Goal: Navigation & Orientation: Understand site structure

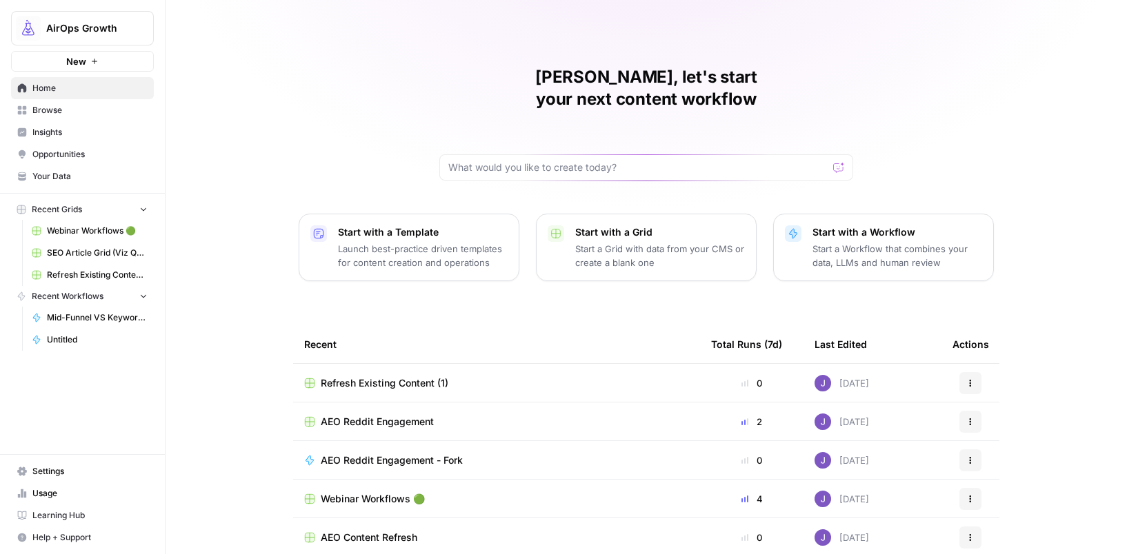
click at [66, 152] on span "Opportunities" at bounding box center [89, 154] width 115 height 12
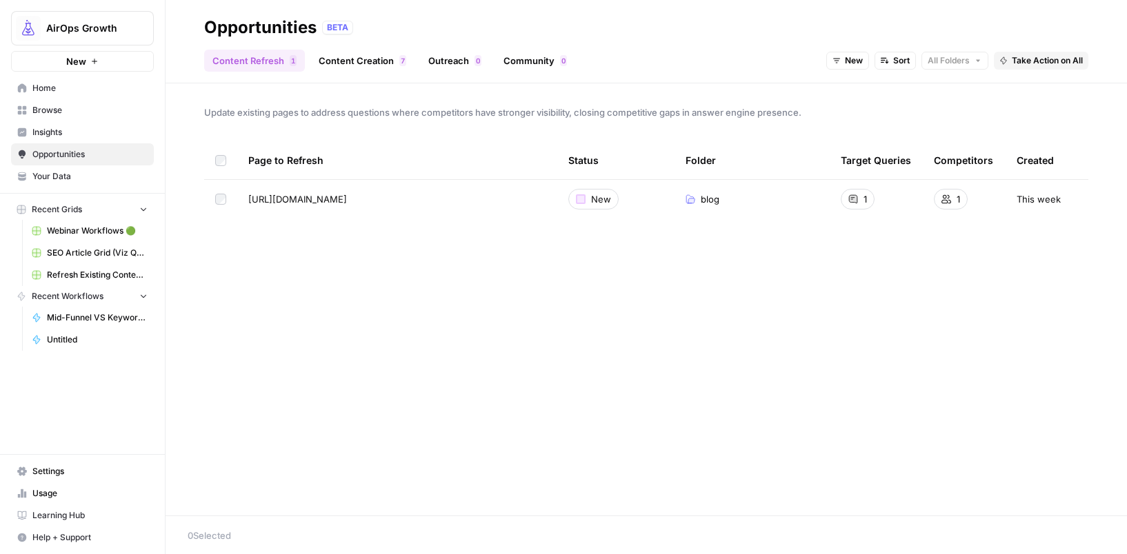
click at [450, 61] on link "Outreach 0" at bounding box center [455, 61] width 70 height 22
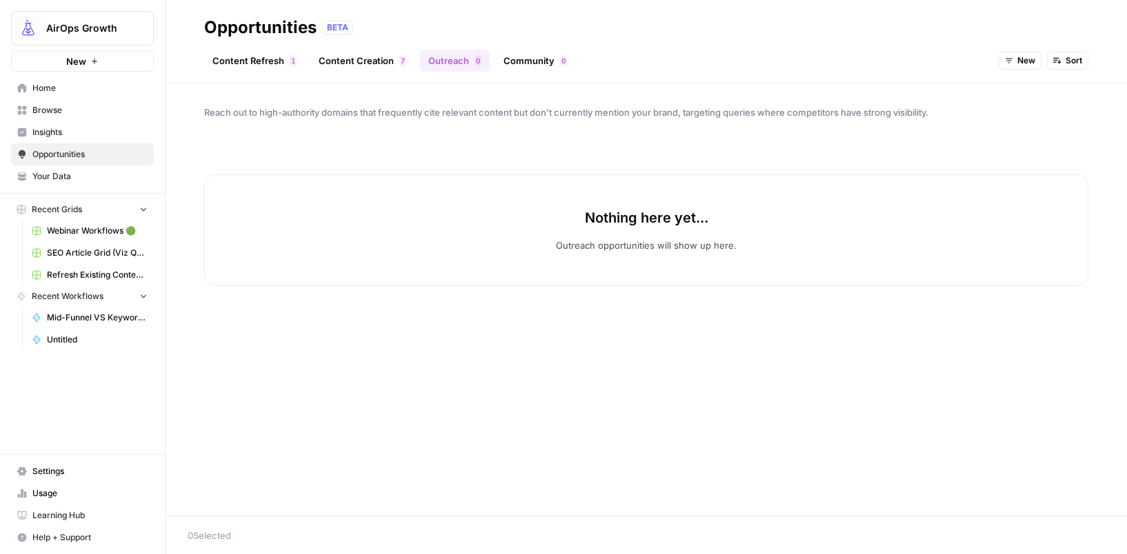
click at [519, 57] on link "Community 0" at bounding box center [535, 61] width 80 height 22
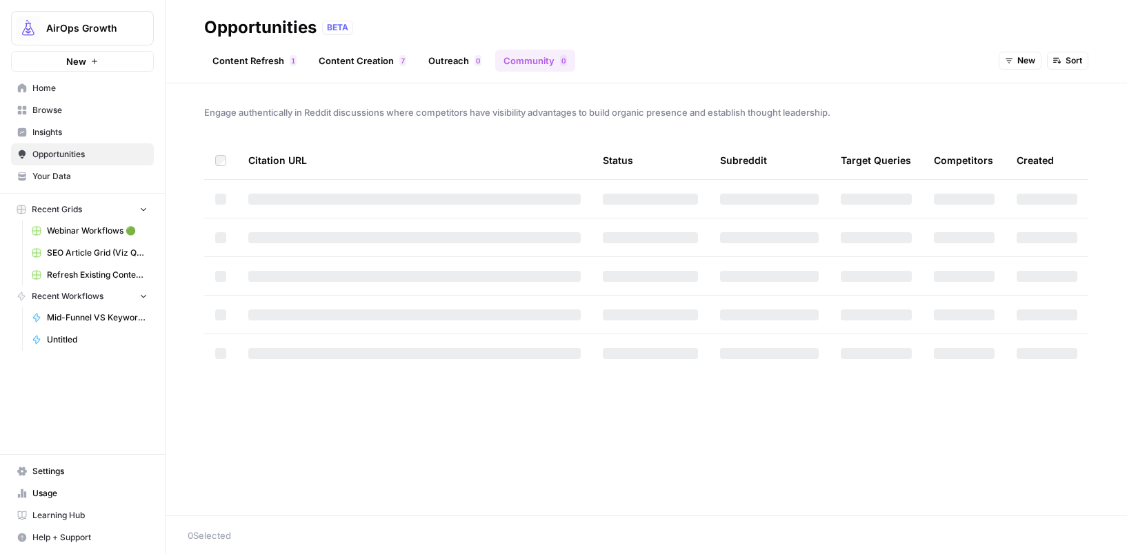
click at [448, 59] on link "Outreach 0" at bounding box center [455, 61] width 70 height 22
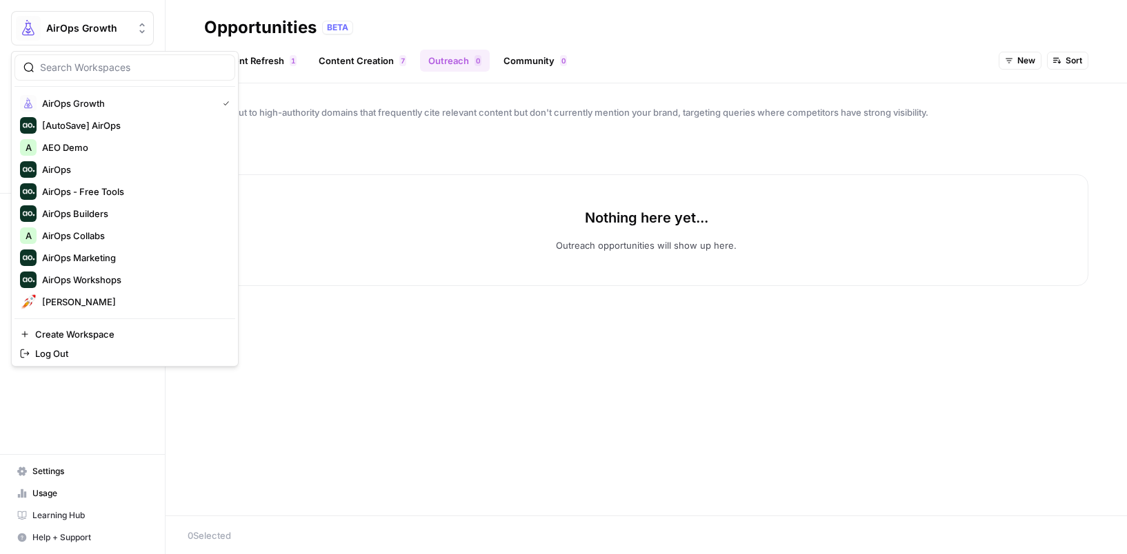
click at [110, 30] on span "AirOps Growth" at bounding box center [87, 28] width 83 height 14
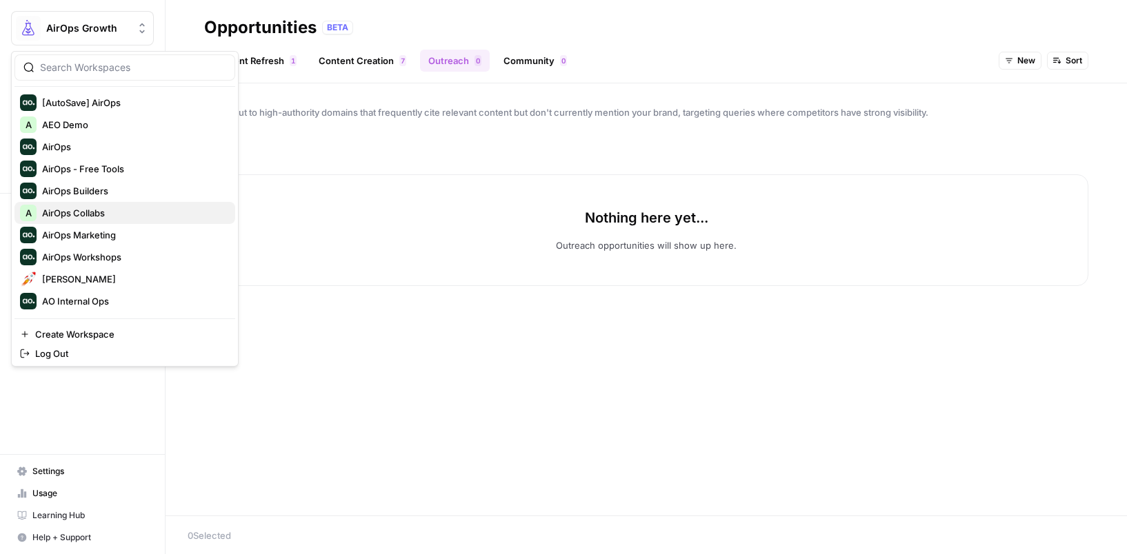
scroll to position [30, 0]
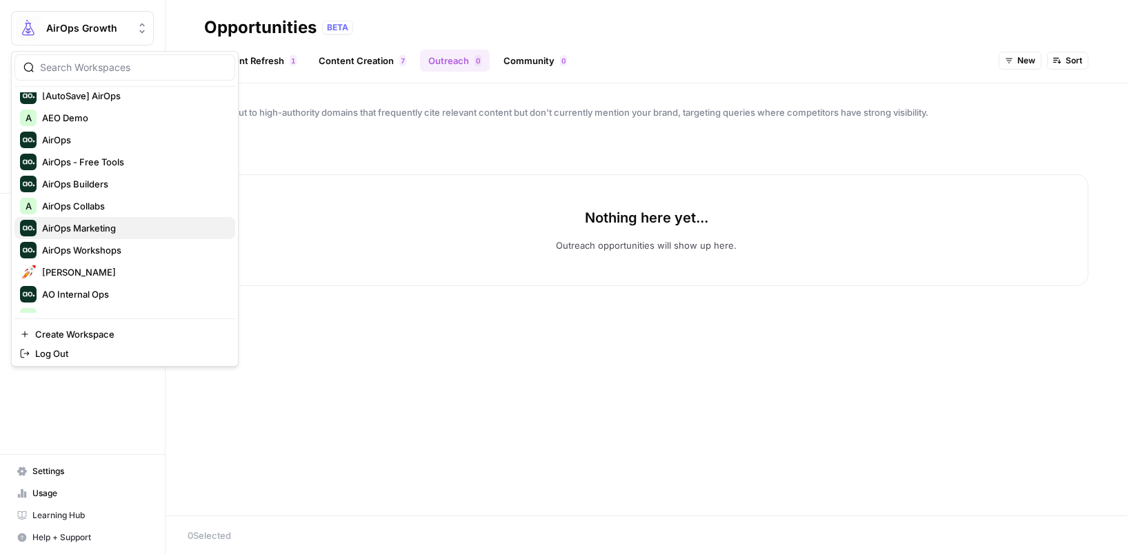
click at [93, 228] on span "AirOps Marketing" at bounding box center [133, 228] width 182 height 14
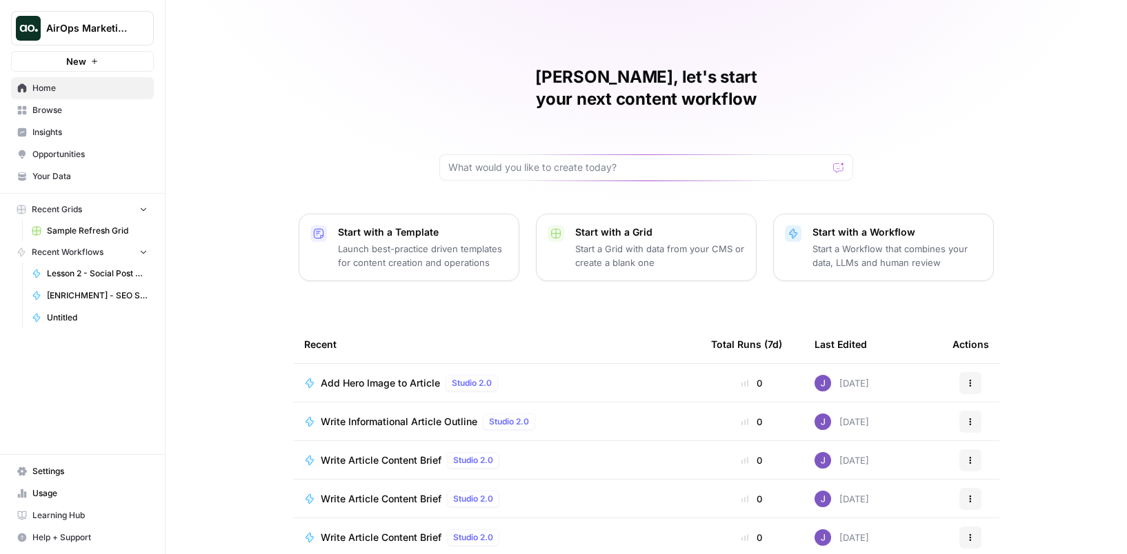
click at [67, 149] on span "Opportunities" at bounding box center [89, 154] width 115 height 12
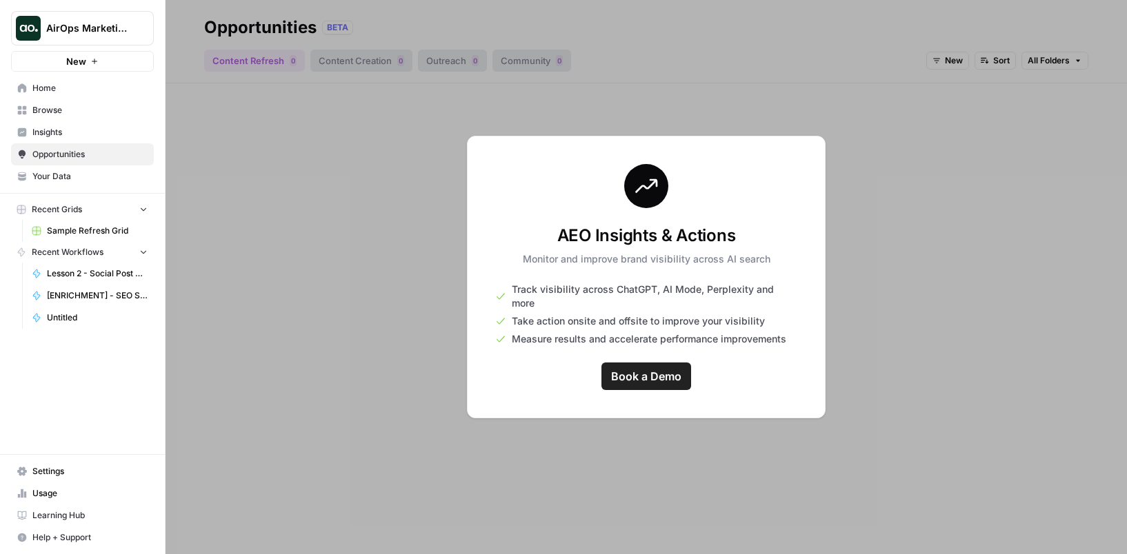
click at [79, 36] on button "AirOps Marketing" at bounding box center [82, 28] width 143 height 34
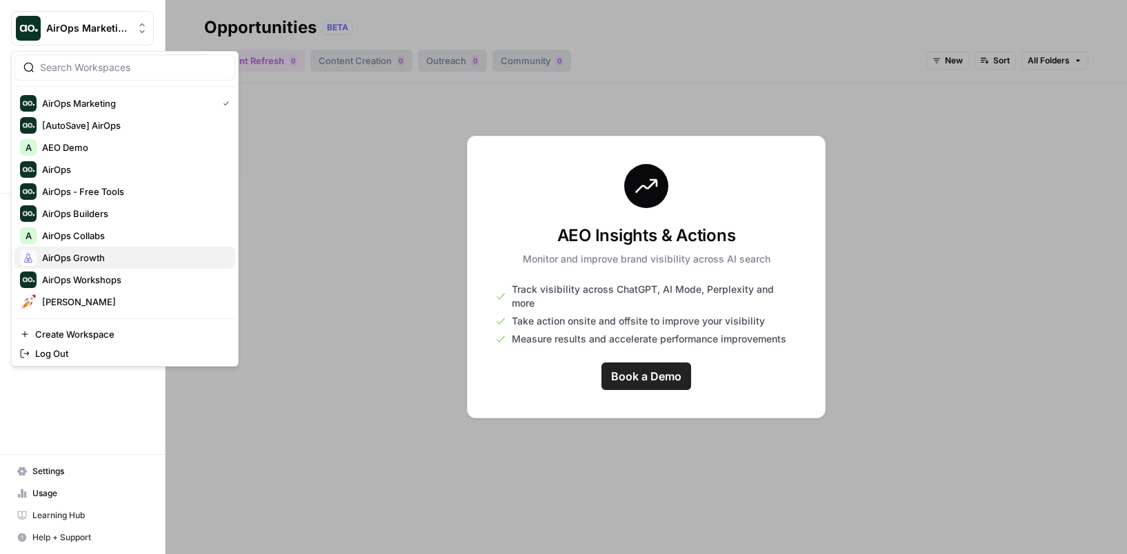
click at [83, 261] on span "AirOps Growth" at bounding box center [133, 258] width 182 height 14
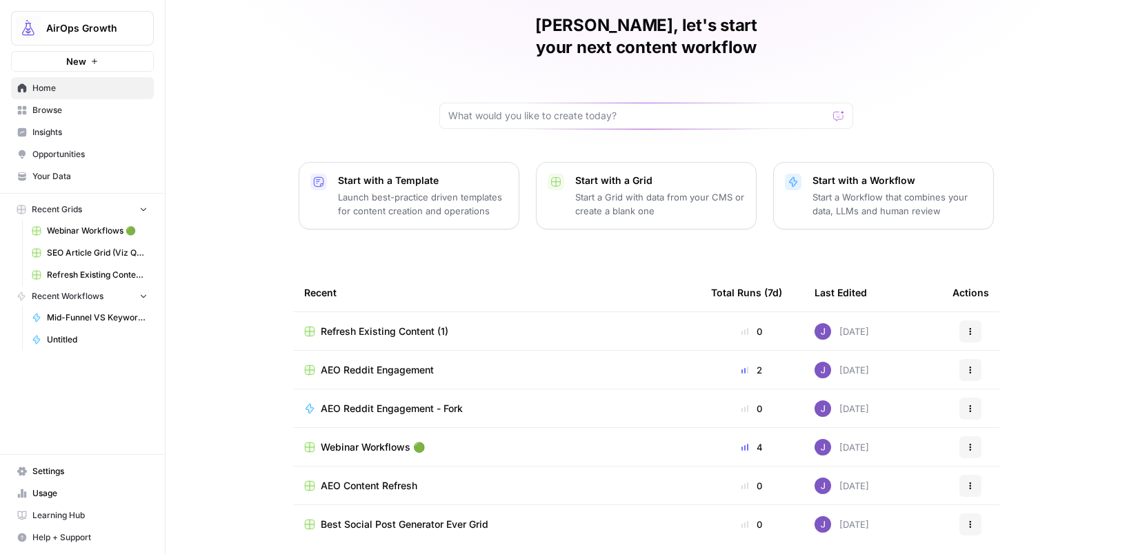
scroll to position [80, 0]
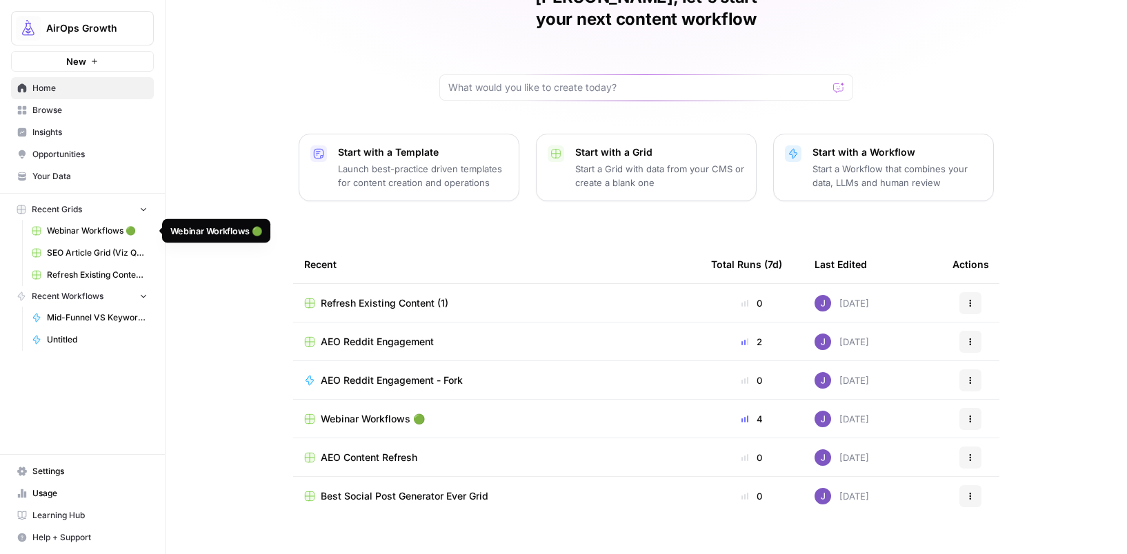
click at [68, 234] on span "Webinar Workflows 🟢" at bounding box center [97, 231] width 101 height 12
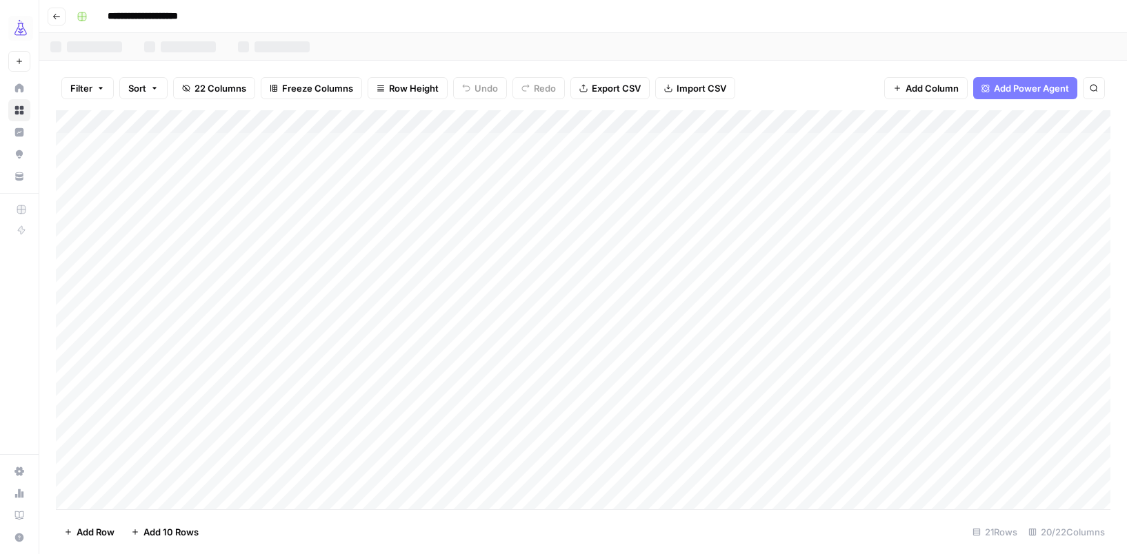
click at [59, 12] on icon "button" at bounding box center [56, 16] width 8 height 8
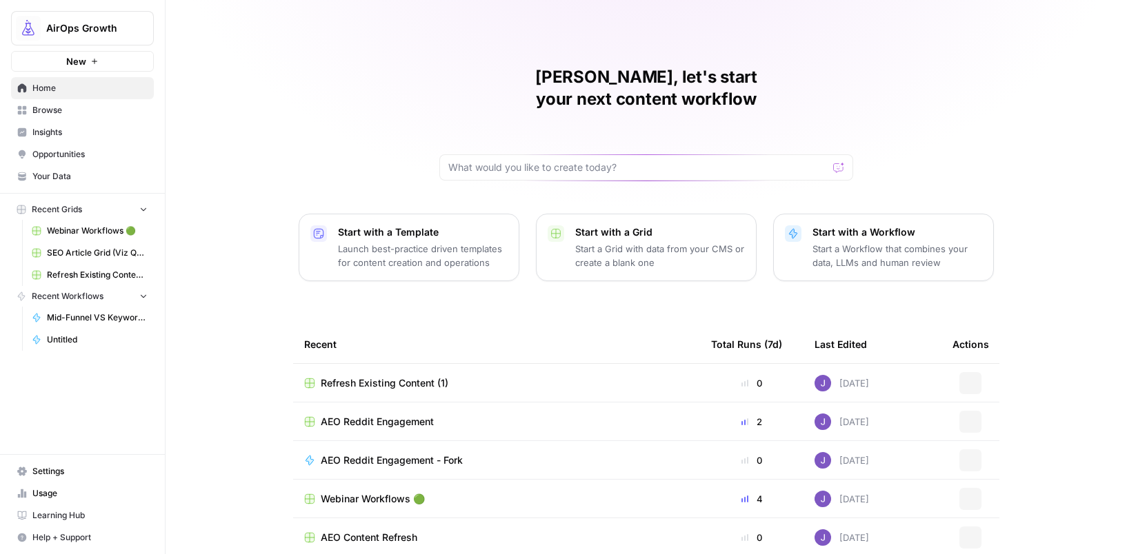
click at [54, 113] on span "Browse" at bounding box center [89, 110] width 115 height 12
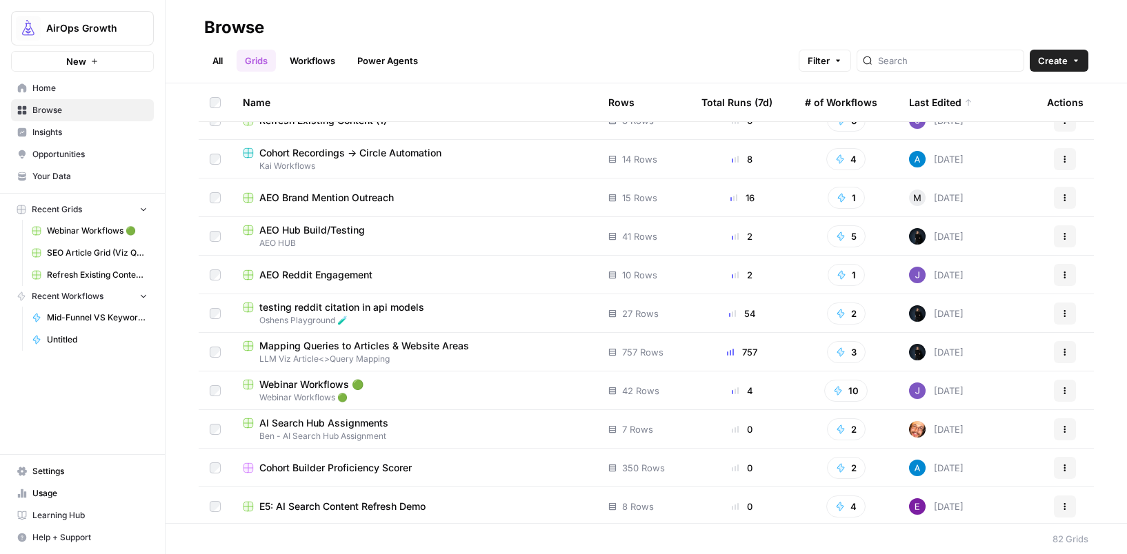
scroll to position [61, 0]
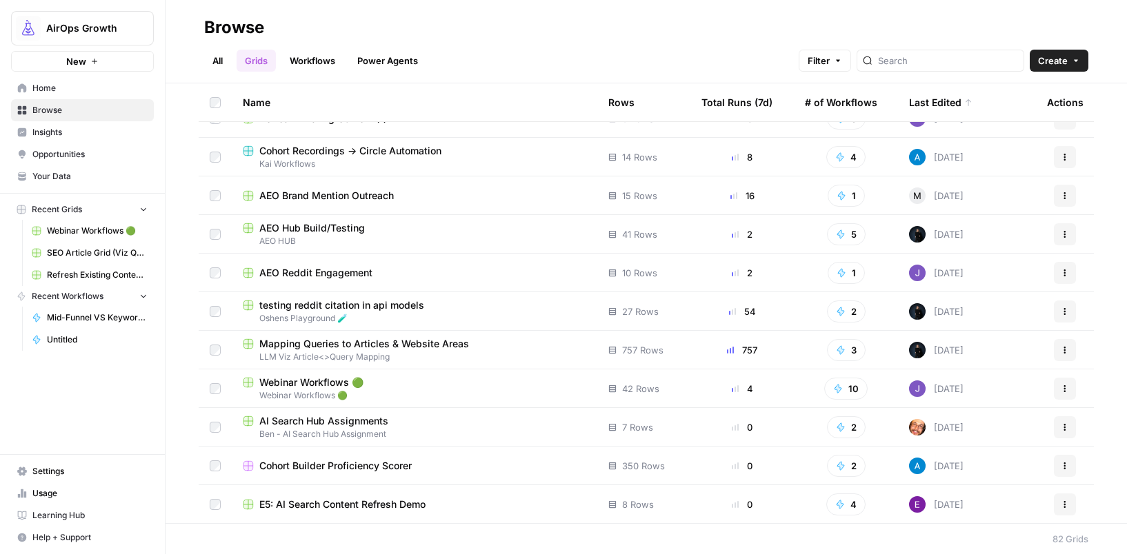
click at [341, 194] on span "AEO Brand Mention Outreach" at bounding box center [326, 196] width 134 height 14
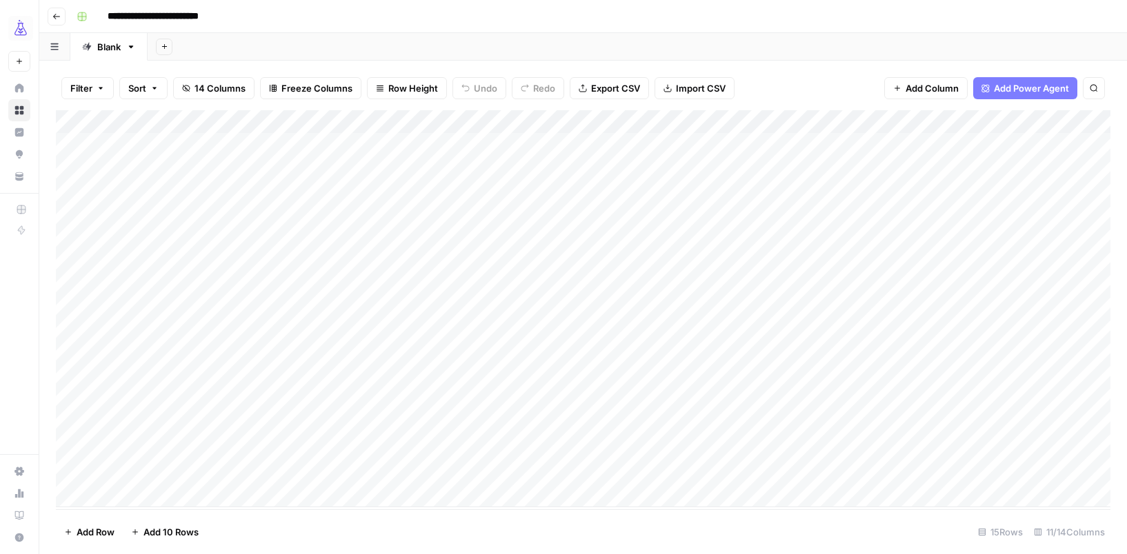
click at [201, 146] on div "Add Column" at bounding box center [583, 308] width 1054 height 397
click at [367, 141] on div "Add Column" at bounding box center [583, 308] width 1054 height 397
click at [855, 145] on div "Add Column" at bounding box center [583, 308] width 1054 height 397
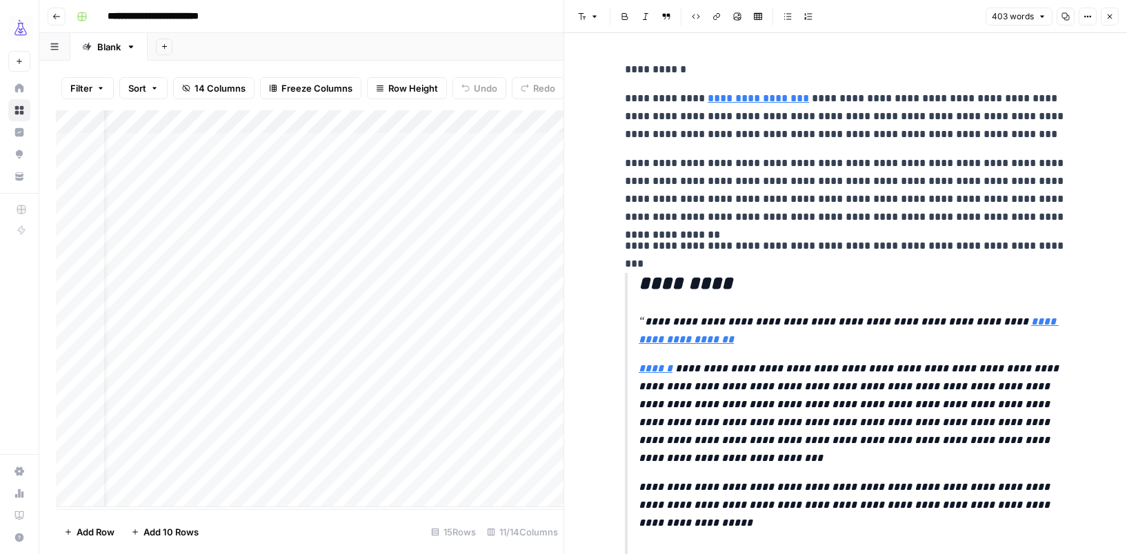
click at [1110, 14] on icon "button" at bounding box center [1109, 16] width 8 height 8
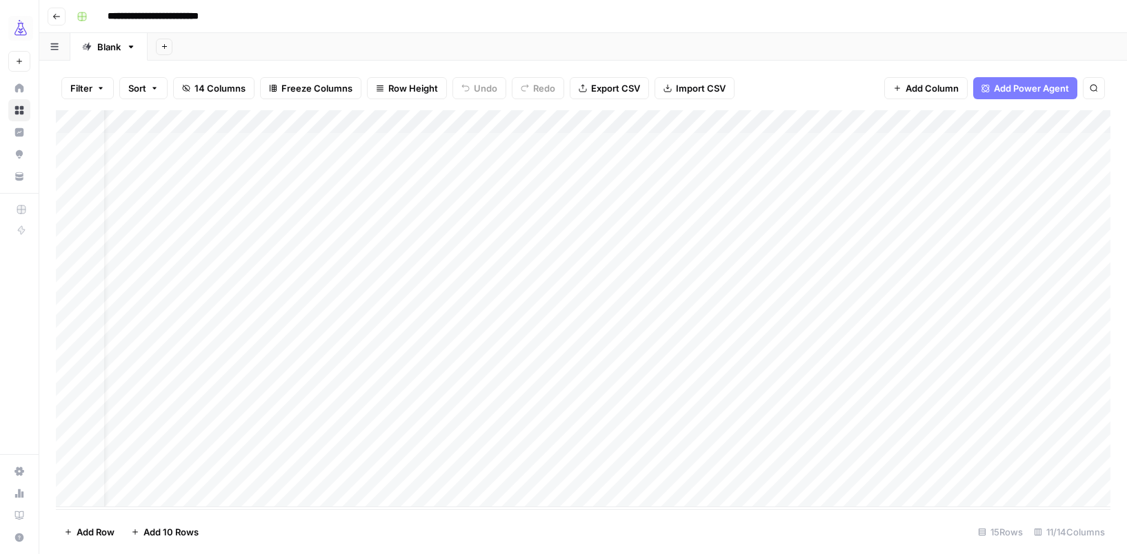
click at [553, 122] on div "Add Column" at bounding box center [583, 308] width 1054 height 397
click at [690, 34] on div "Add Sheet" at bounding box center [637, 47] width 979 height 28
click at [57, 18] on icon "button" at bounding box center [56, 16] width 8 height 8
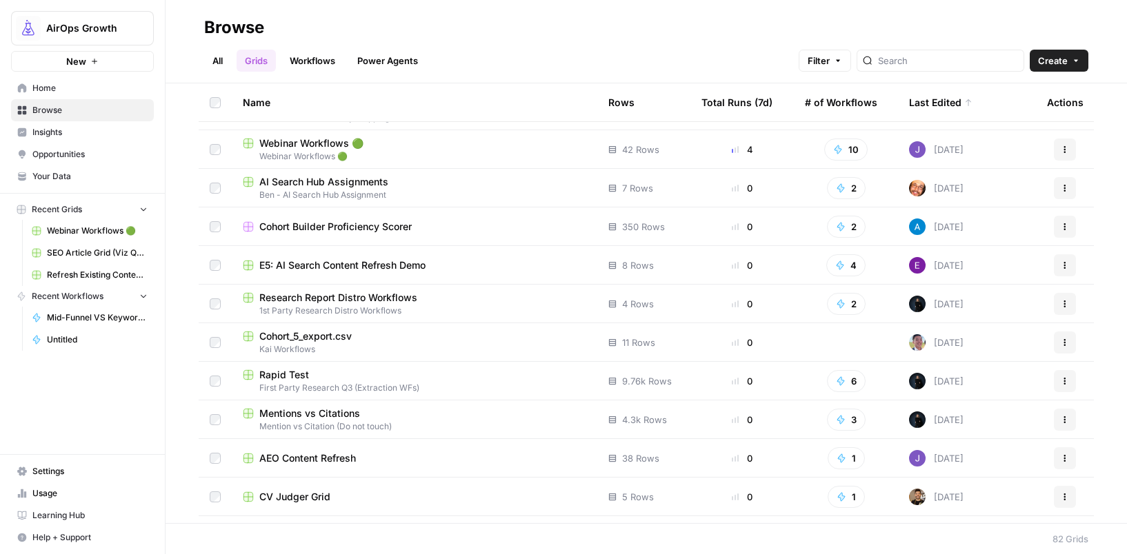
scroll to position [47, 0]
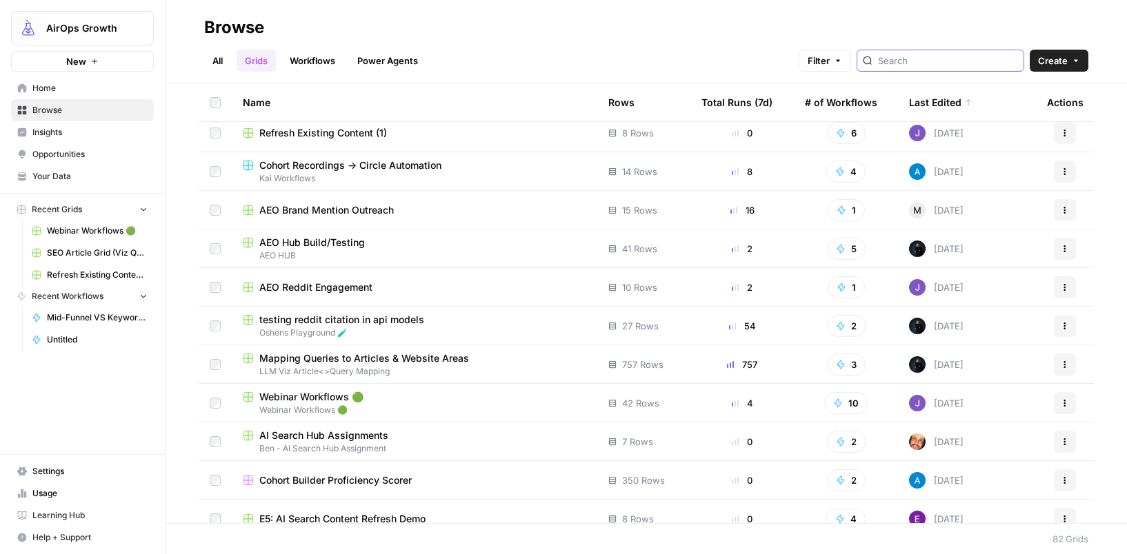
click at [955, 59] on input "search" at bounding box center [948, 61] width 140 height 14
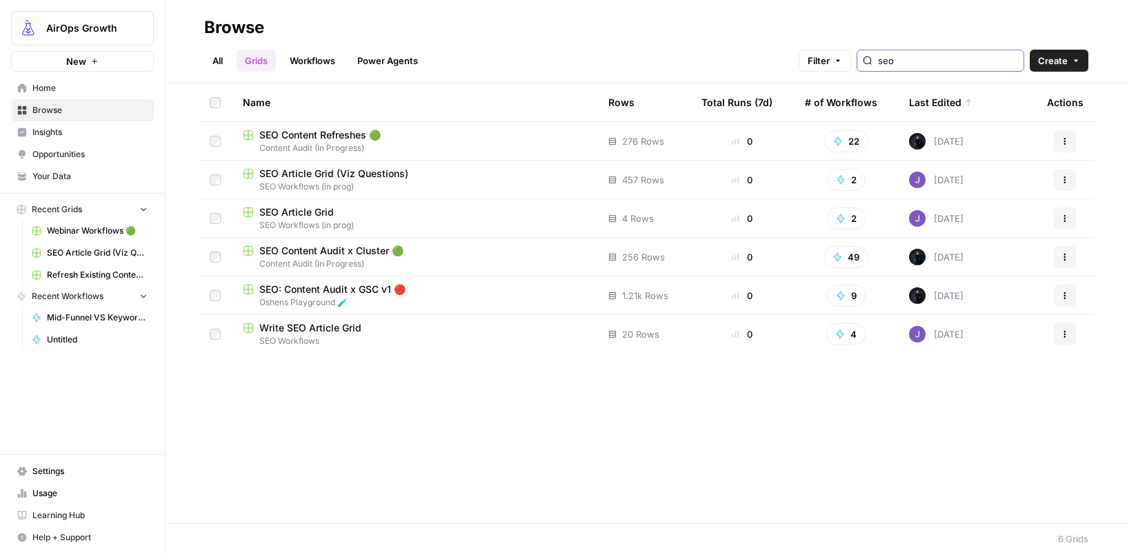
type input "seo"
click at [348, 178] on span "SEO Article Grid (Viz Questions)" at bounding box center [333, 174] width 149 height 14
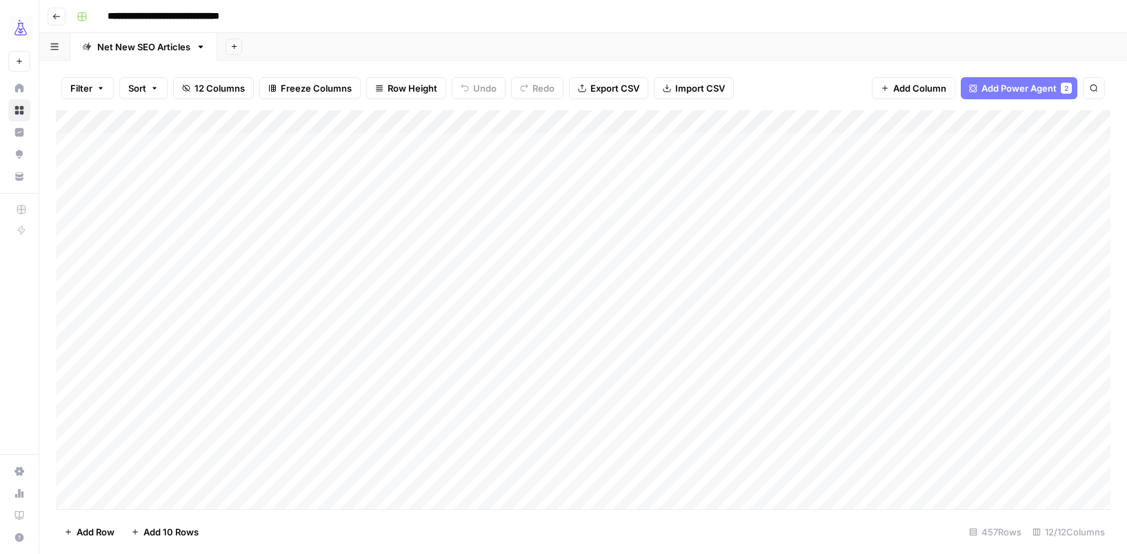
click at [108, 161] on div "Add Column" at bounding box center [583, 309] width 1054 height 399
click at [676, 170] on div "Add Column" at bounding box center [583, 309] width 1054 height 399
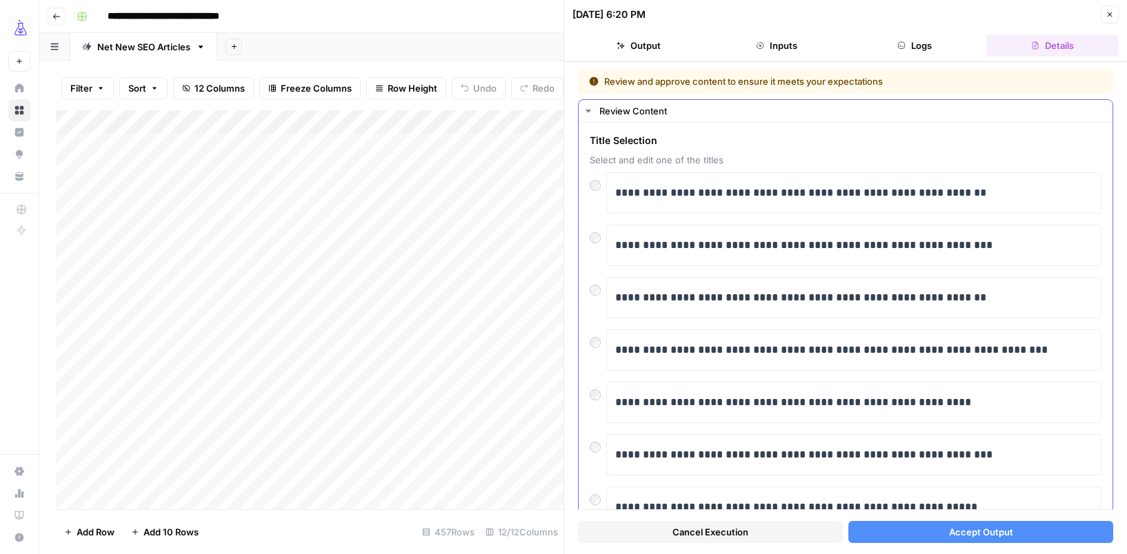
drag, startPoint x: 1110, startPoint y: 14, endPoint x: 924, endPoint y: 149, distance: 229.7
click at [924, 149] on div "**********" at bounding box center [844, 277] width 563 height 554
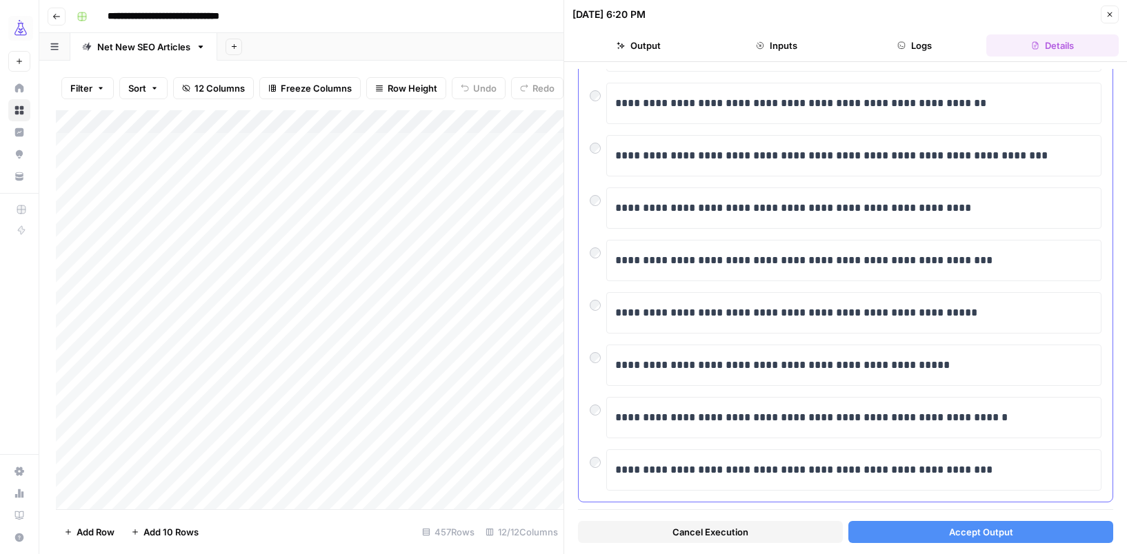
scroll to position [194, 0]
click at [990, 536] on span "Accept Output" at bounding box center [981, 532] width 64 height 14
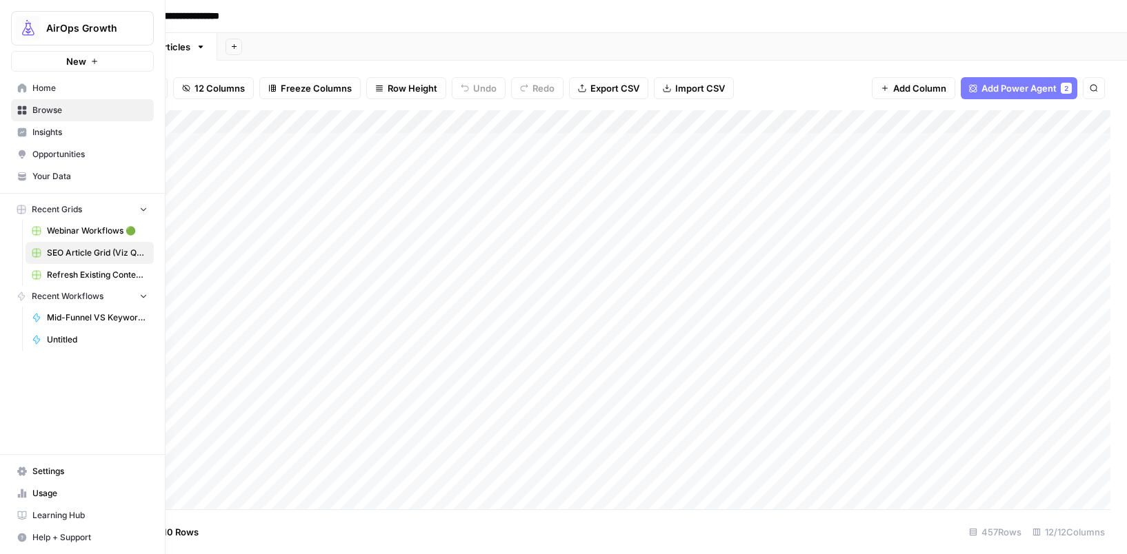
click at [56, 182] on span "Your Data" at bounding box center [89, 176] width 115 height 12
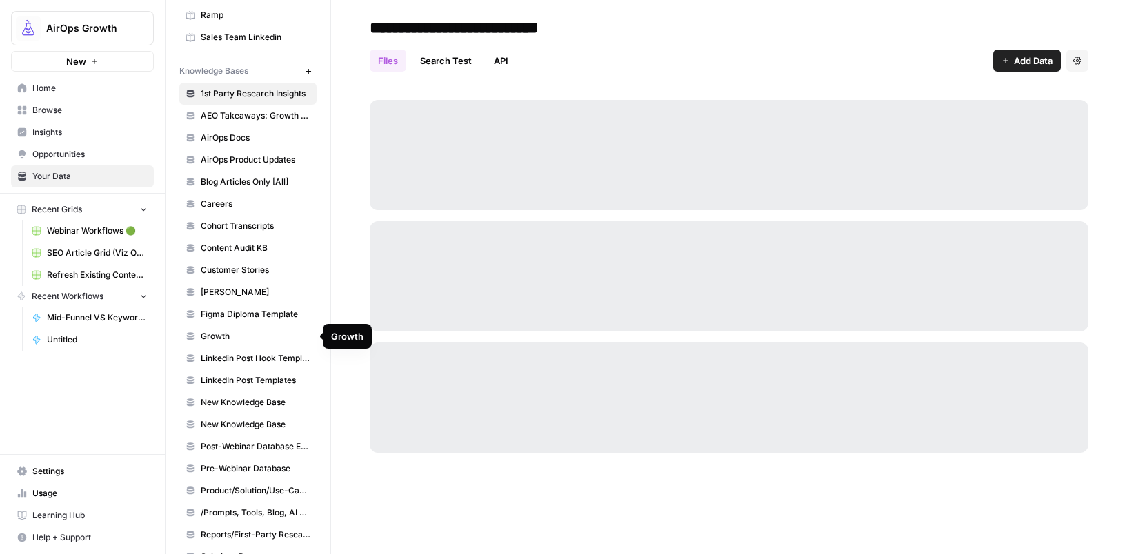
scroll to position [190, 0]
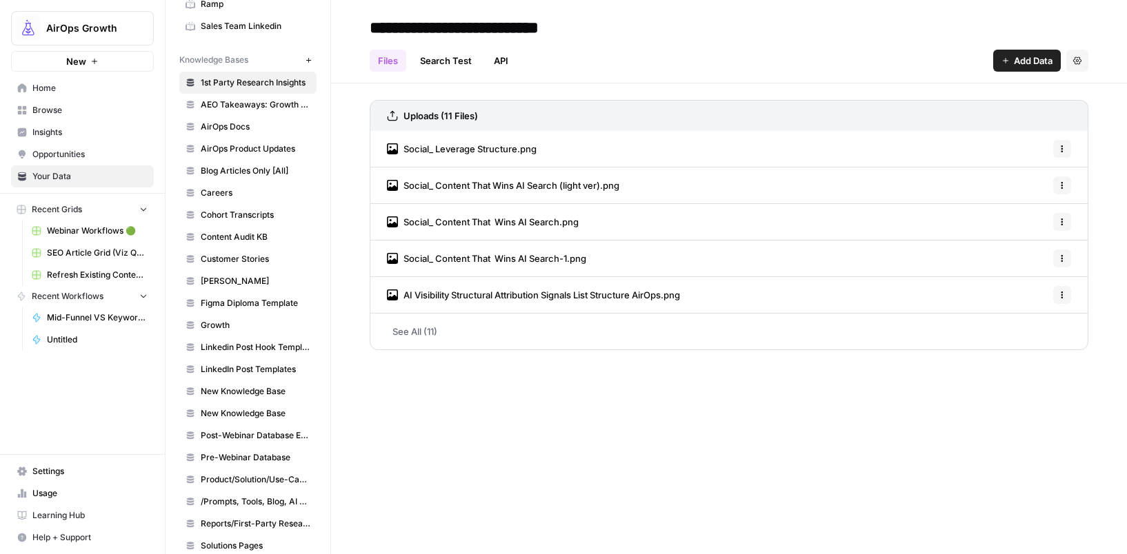
click at [44, 135] on span "Insights" at bounding box center [89, 132] width 115 height 12
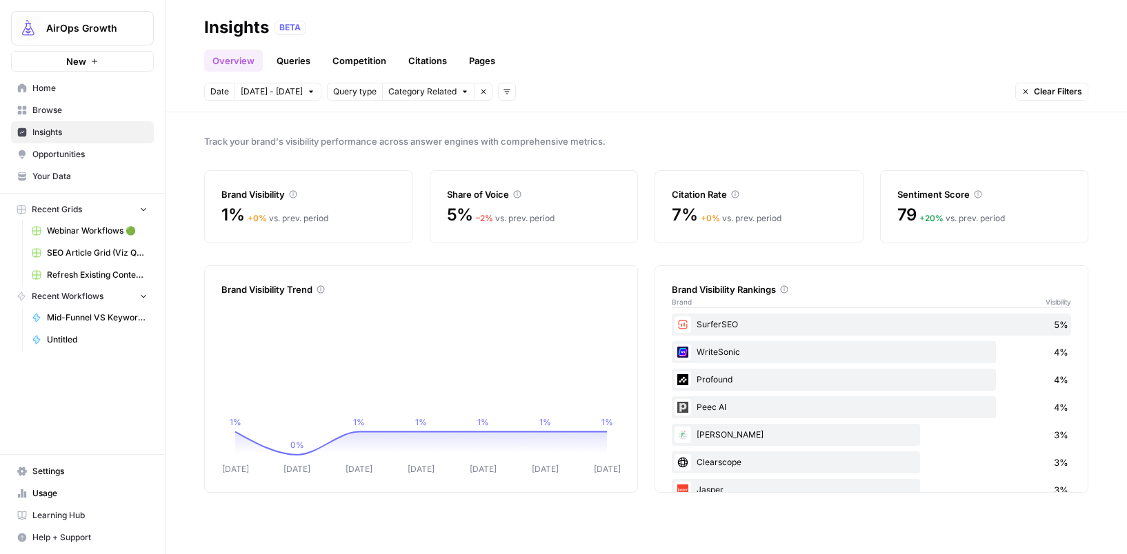
click at [294, 57] on link "Queries" at bounding box center [293, 61] width 50 height 22
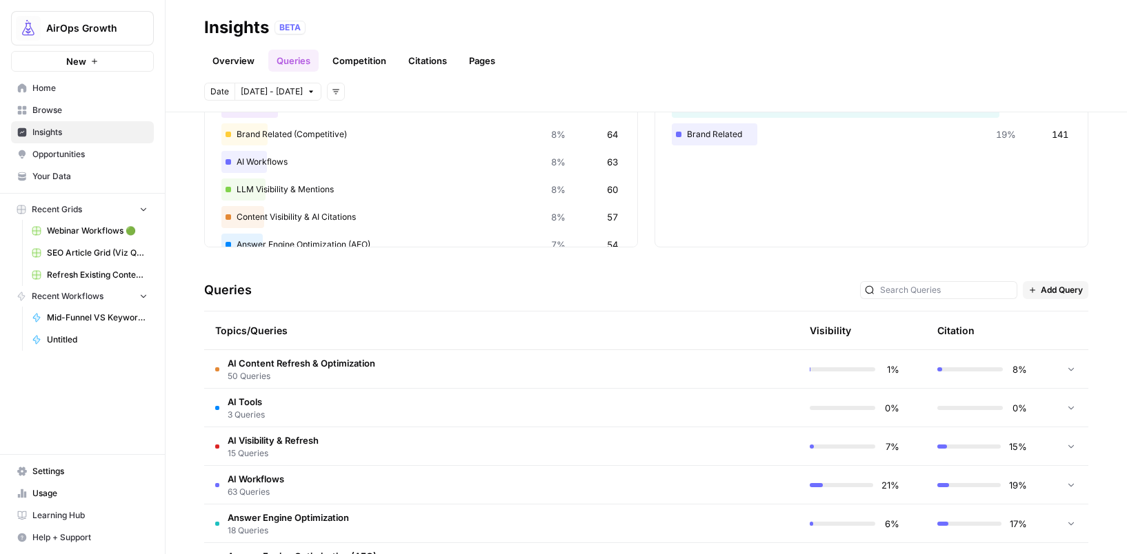
scroll to position [125, 0]
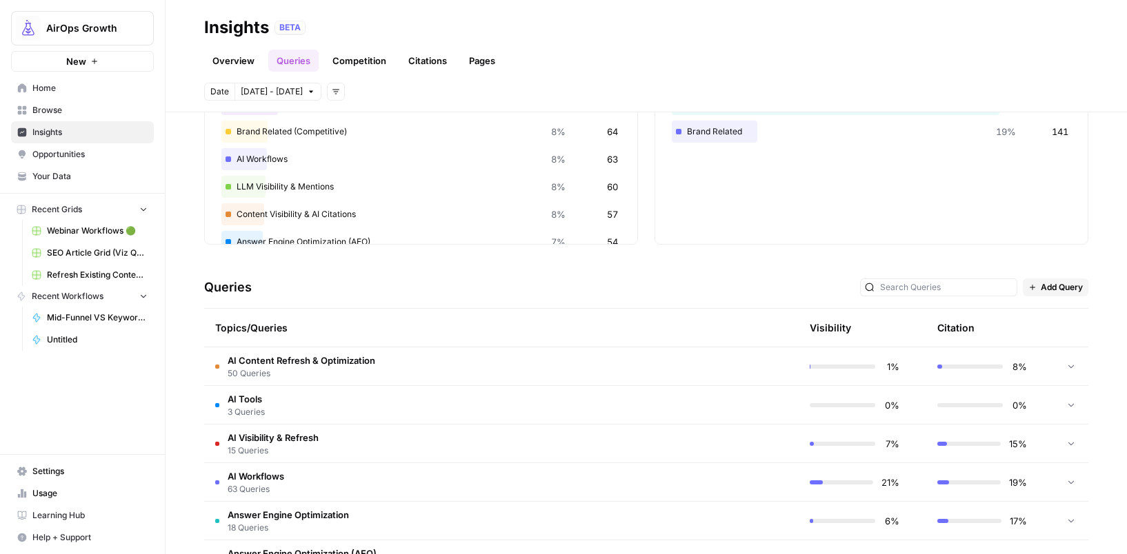
click at [281, 361] on span "AI Content Refresh & Optimization" at bounding box center [302, 361] width 148 height 14
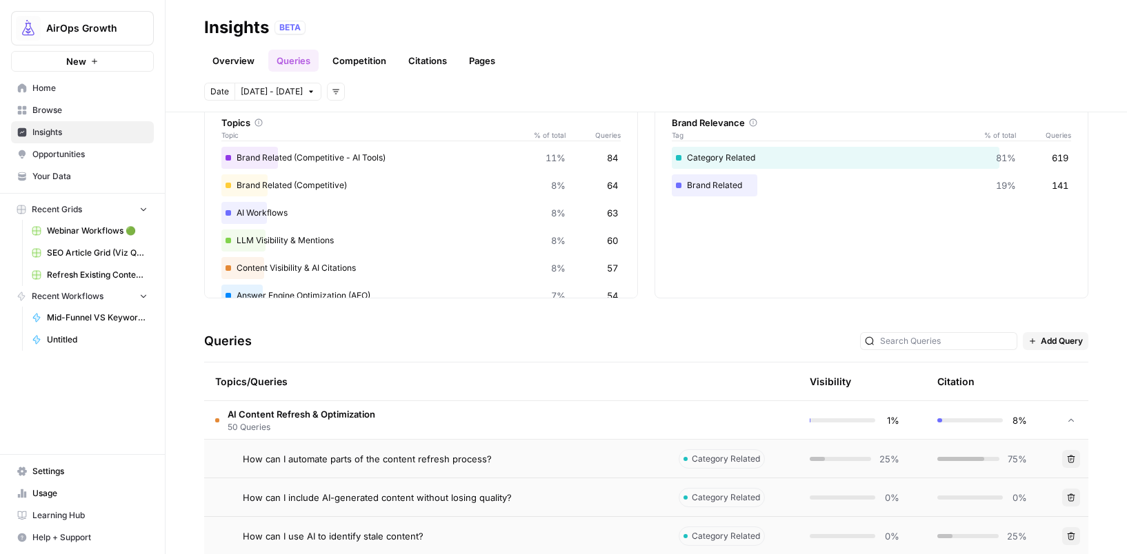
scroll to position [0, 0]
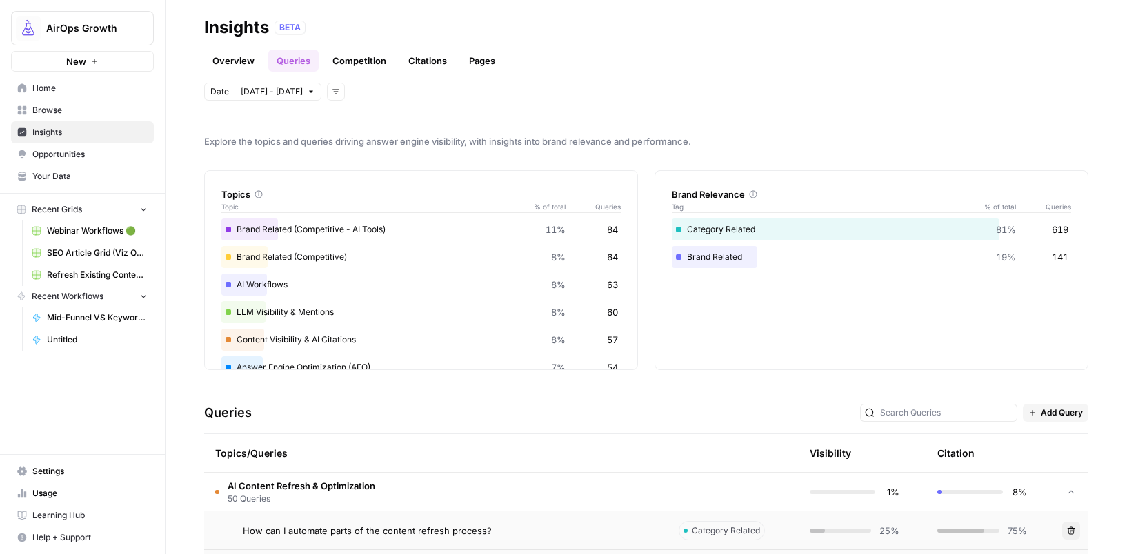
click at [416, 56] on link "Citations" at bounding box center [427, 61] width 55 height 22
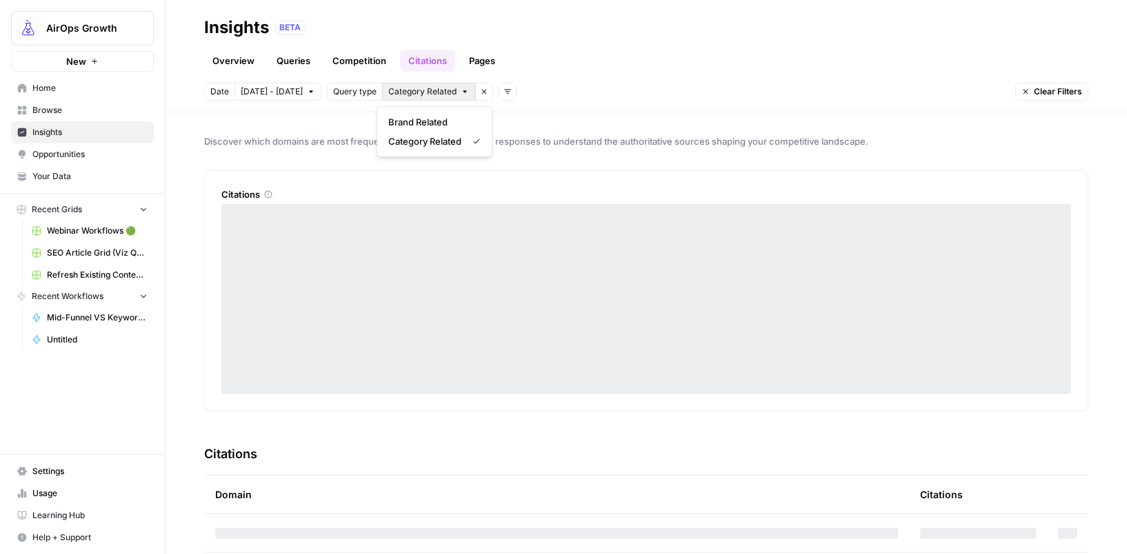
click at [452, 92] on button "Category Related" at bounding box center [428, 92] width 93 height 18
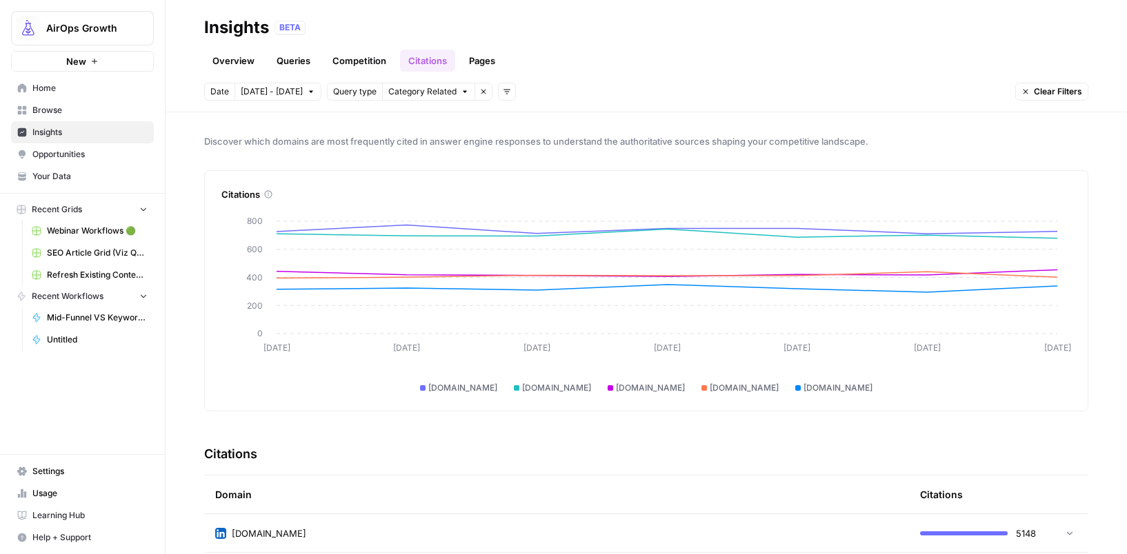
click at [81, 152] on span "Opportunities" at bounding box center [89, 154] width 115 height 12
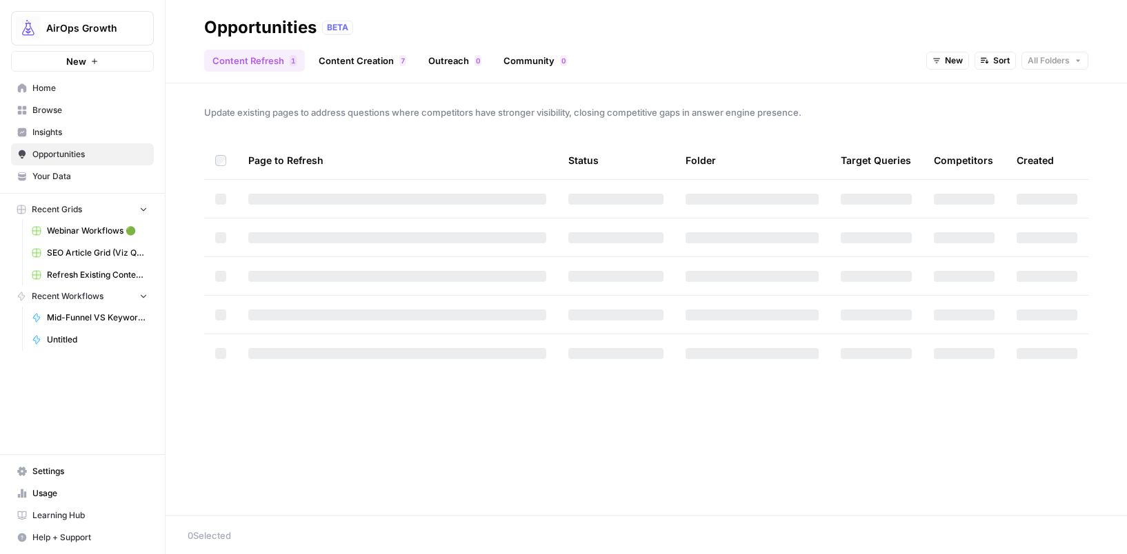
click at [460, 63] on link "Outreach 0" at bounding box center [455, 61] width 70 height 22
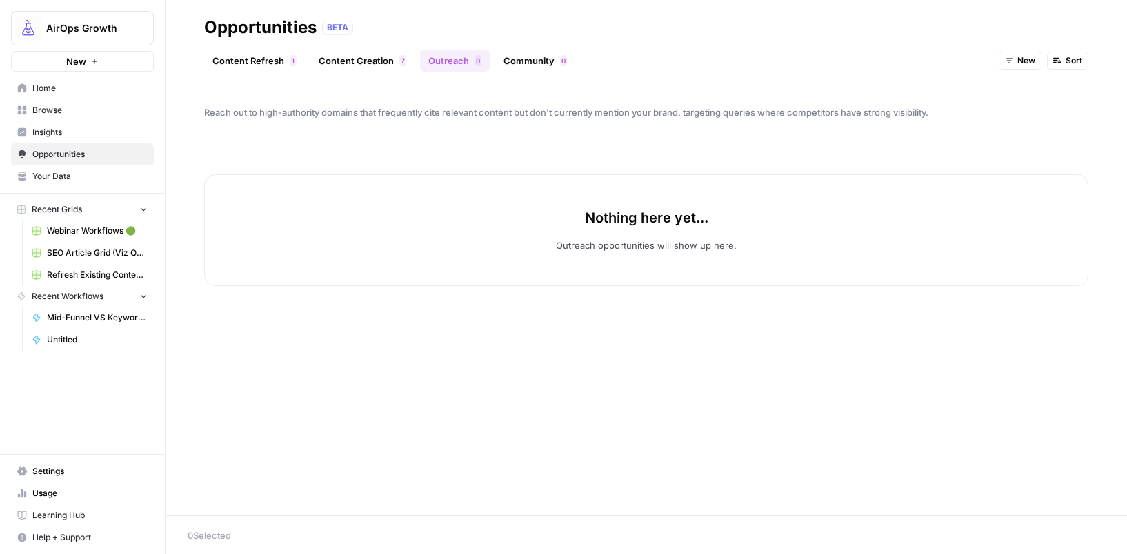
click at [346, 70] on link "Content Creation 7" at bounding box center [362, 61] width 104 height 22
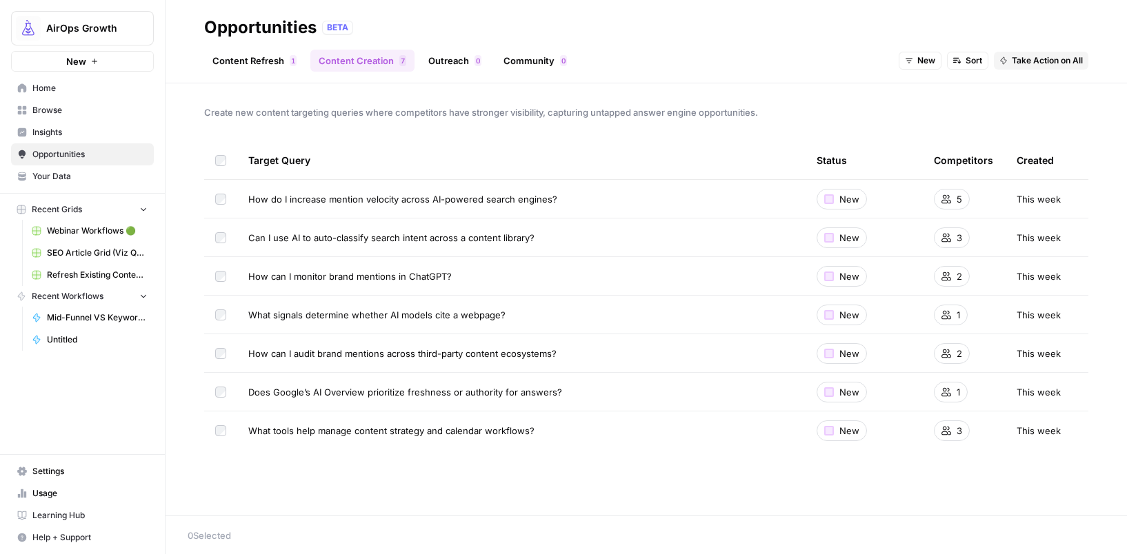
click at [464, 61] on link "Outreach 0" at bounding box center [455, 61] width 70 height 22
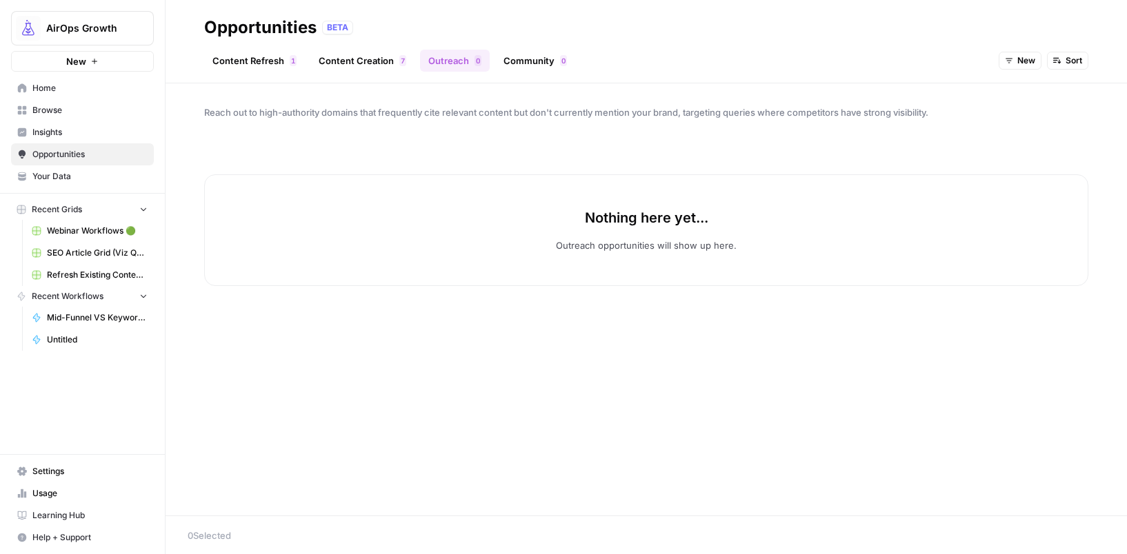
click at [47, 93] on span "Home" at bounding box center [89, 88] width 115 height 12
